Goal: Task Accomplishment & Management: Manage account settings

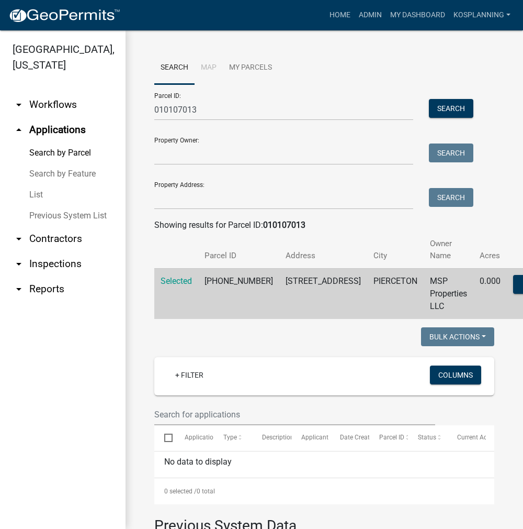
click at [76, 232] on link "arrow_drop_down Contractors" at bounding box center [63, 238] width 126 height 25
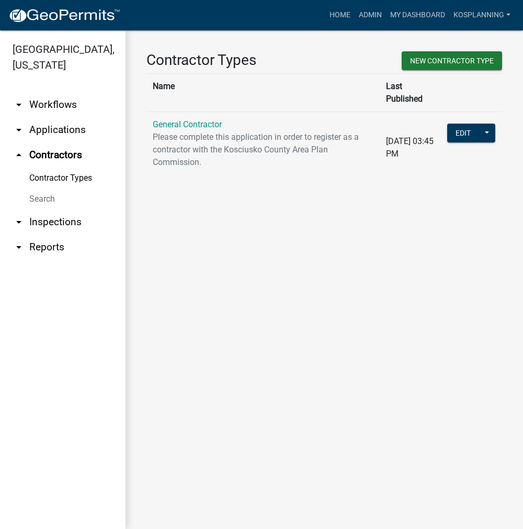
click at [199, 119] on link "General Contractor" at bounding box center [187, 124] width 69 height 10
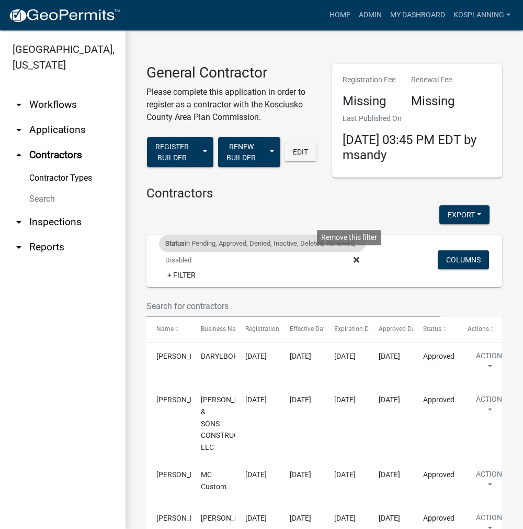
click at [354, 259] on icon at bounding box center [357, 259] width 6 height 6
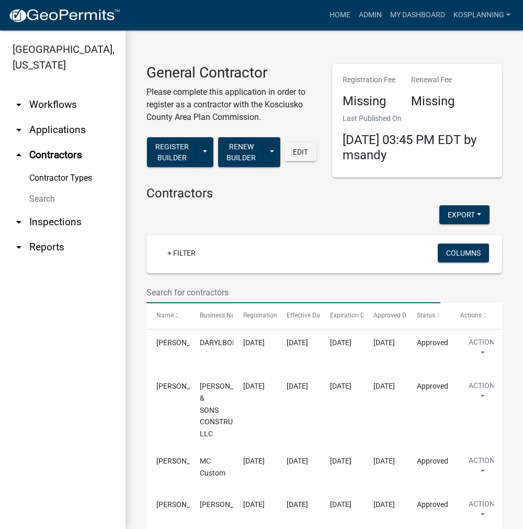
click at [179, 291] on input "text" at bounding box center [294, 292] width 294 height 21
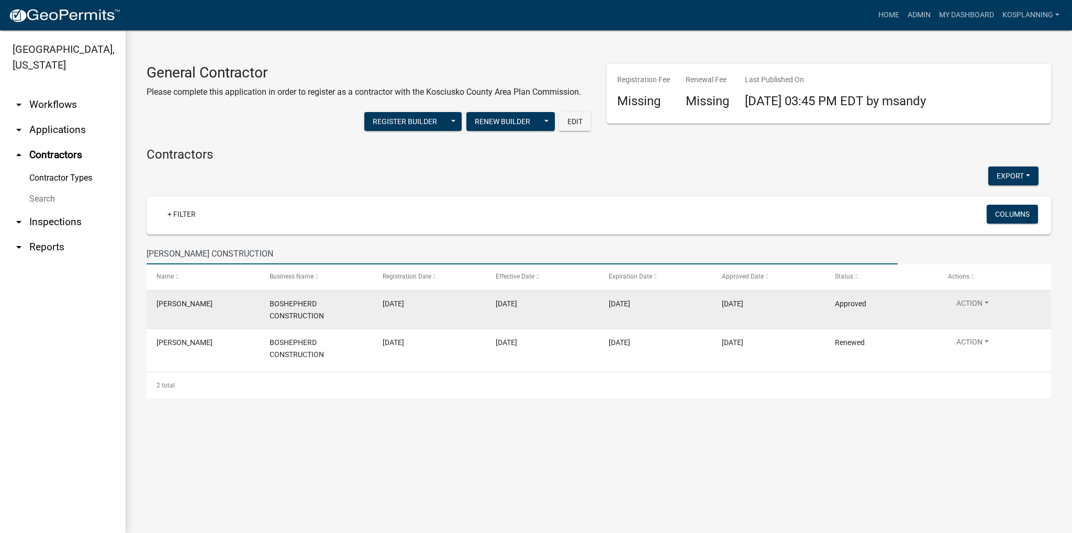
type input "BO SHEPHERD CONSTRUCTION"
click at [523, 297] on datatable-body-cell "Action View Details View Application Renew Delete Disable Enable View Profile" at bounding box center [994, 309] width 113 height 39
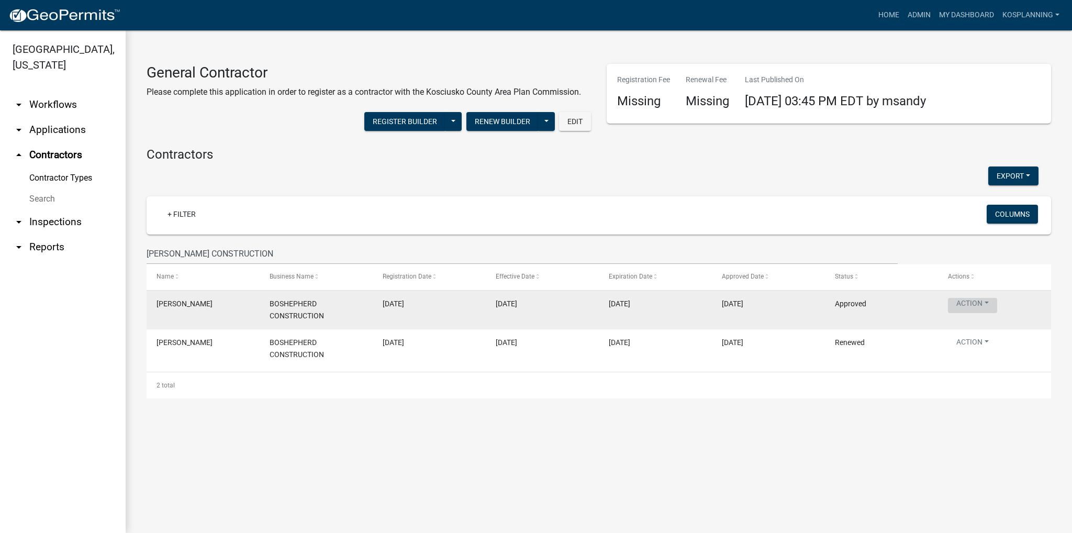
click at [523, 300] on button "Action" at bounding box center [972, 305] width 49 height 15
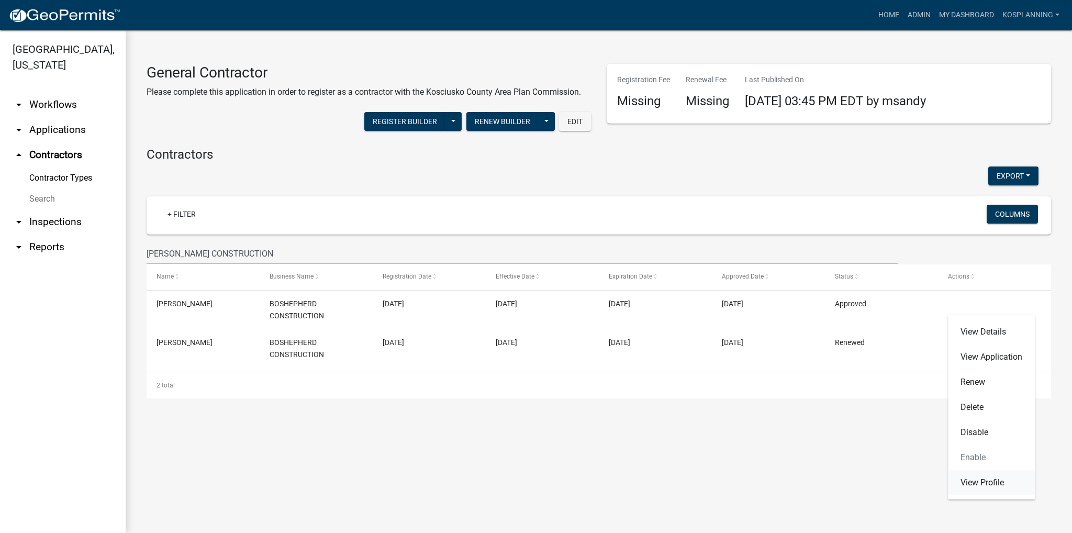
click at [523, 483] on link "View Profile" at bounding box center [991, 482] width 87 height 25
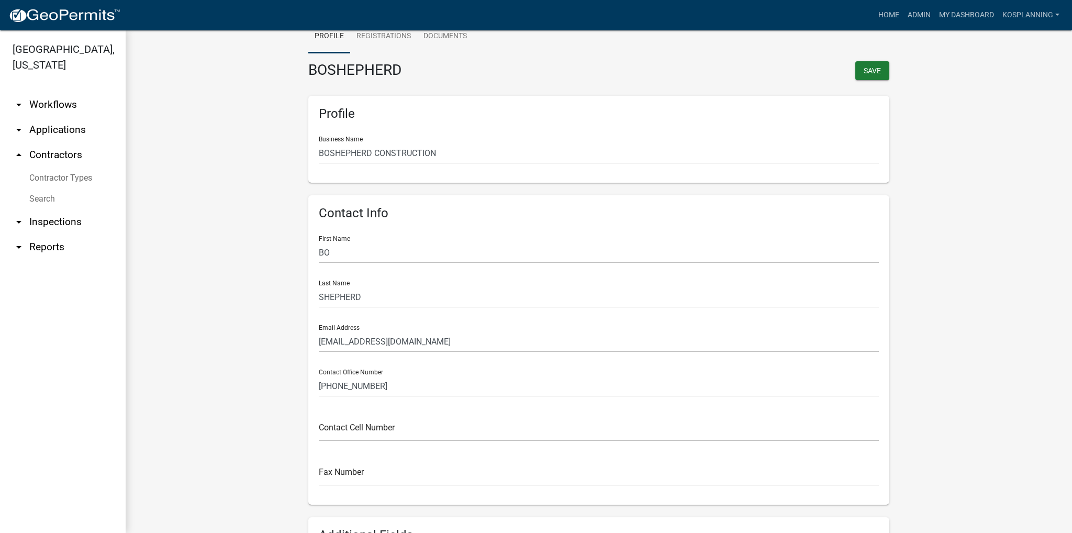
scroll to position [105, 0]
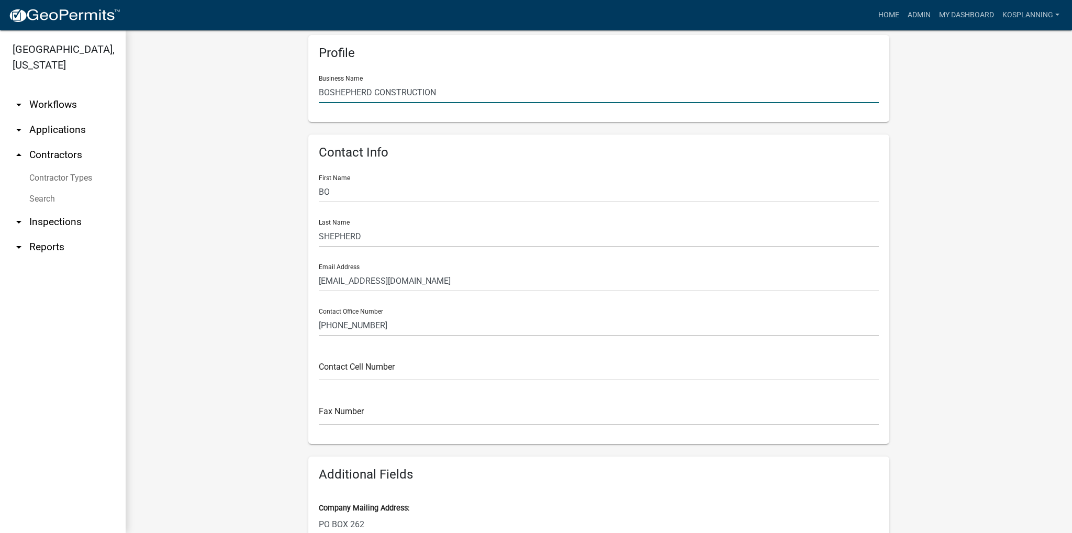
click at [328, 97] on input "BOSHEPHERD CONSTRUCTION" at bounding box center [599, 92] width 560 height 21
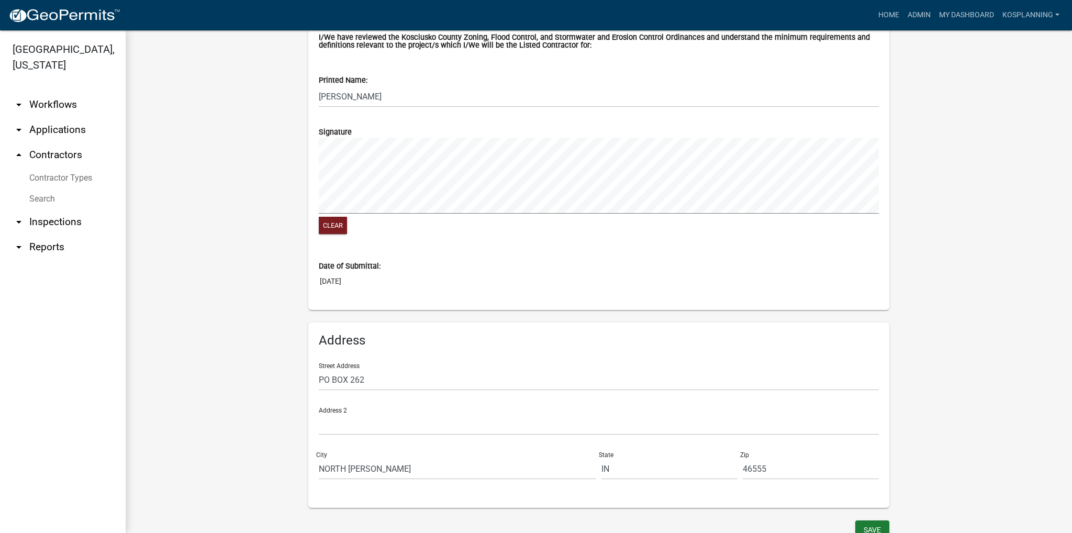
scroll to position [918, 0]
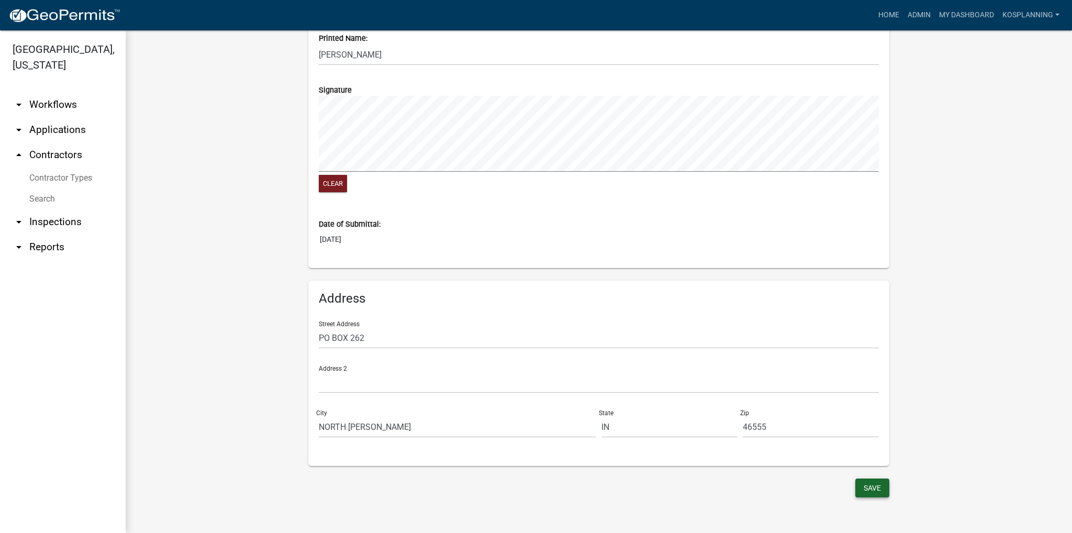
type input "BO SHEPHERD CONSTRUCTION"
click at [523, 485] on button "Save" at bounding box center [872, 487] width 34 height 19
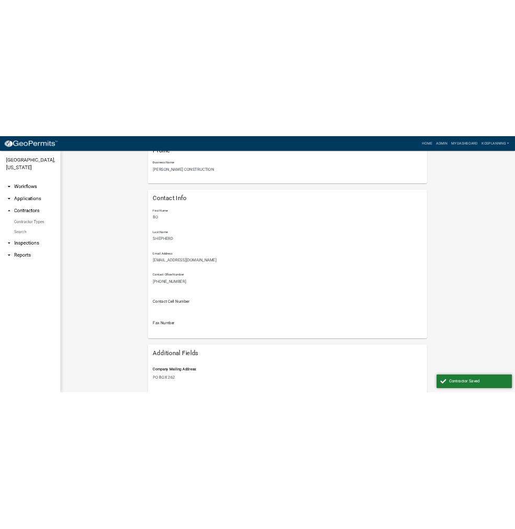
scroll to position [29, 0]
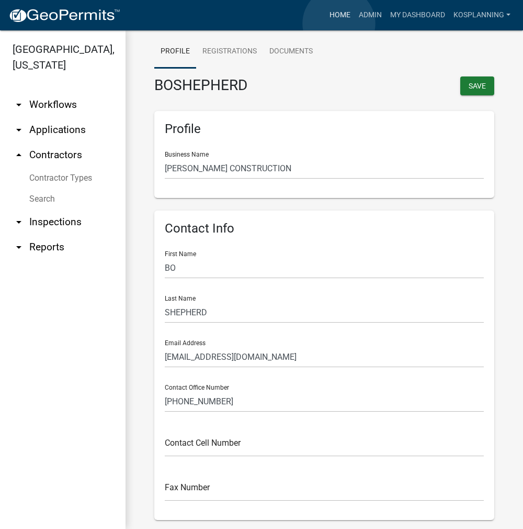
click at [339, 24] on link "Home" at bounding box center [339, 15] width 29 height 20
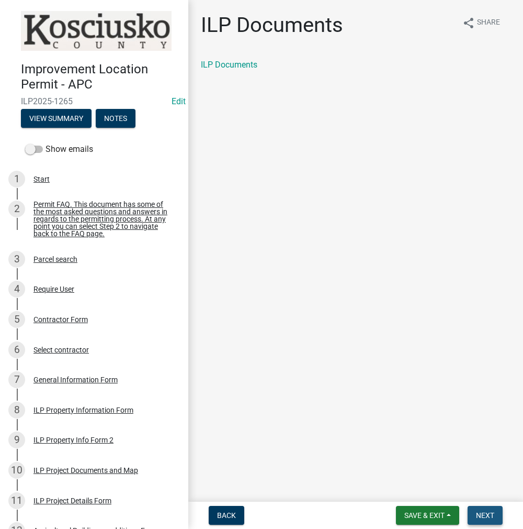
click at [474, 515] on button "Next" at bounding box center [485, 515] width 35 height 19
